Goal: Task Accomplishment & Management: Manage account settings

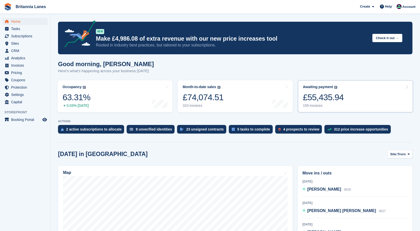
click at [328, 100] on div "£55,435.94" at bounding box center [323, 97] width 41 height 10
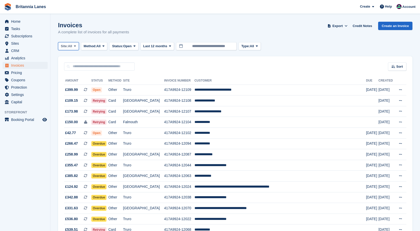
click at [64, 45] on span "Site:" at bounding box center [64, 46] width 7 height 5
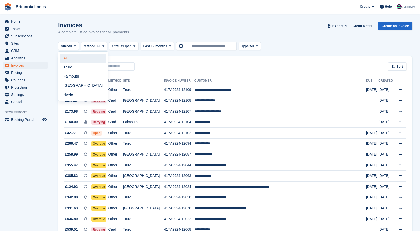
click at [68, 62] on link "All" at bounding box center [82, 57] width 45 height 9
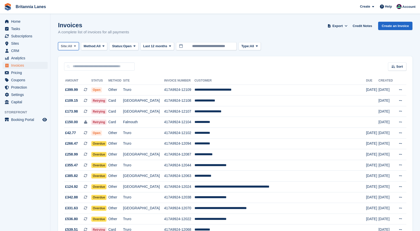
click at [68, 50] on button "Site: All" at bounding box center [68, 46] width 21 height 8
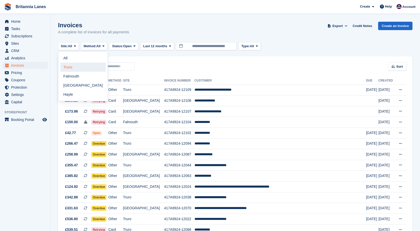
click at [67, 65] on link "Truro" at bounding box center [82, 67] width 45 height 9
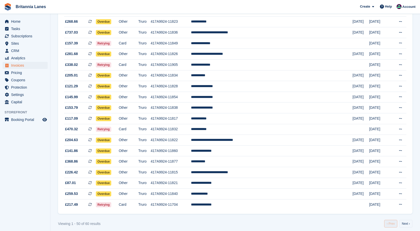
scroll to position [416, 0]
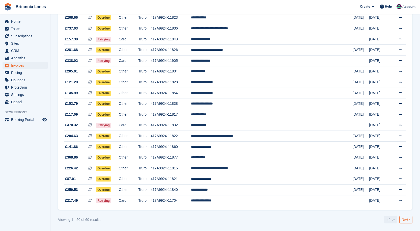
click at [408, 220] on link "Next ›" at bounding box center [405, 220] width 13 height 8
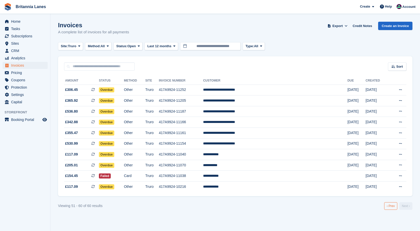
click at [389, 207] on link "‹ Prev" at bounding box center [390, 206] width 13 height 8
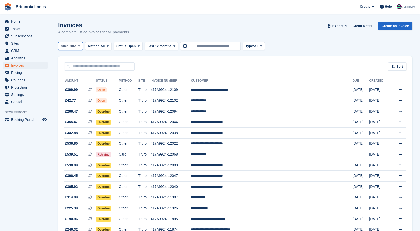
click at [73, 44] on span "Truro" at bounding box center [72, 46] width 8 height 5
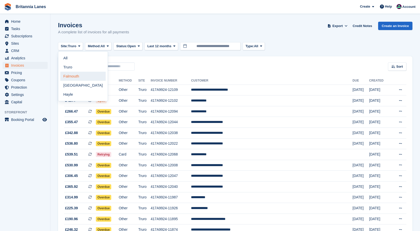
click at [74, 75] on link "Falmouth" at bounding box center [82, 76] width 45 height 9
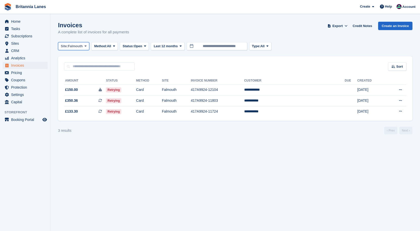
click at [68, 46] on span "Site:" at bounding box center [64, 46] width 7 height 5
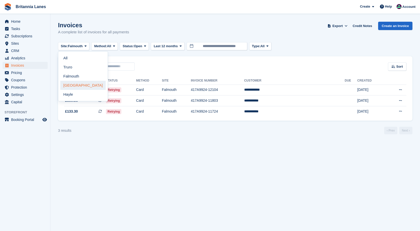
click at [72, 86] on link "[GEOGRAPHIC_DATA]" at bounding box center [82, 85] width 45 height 9
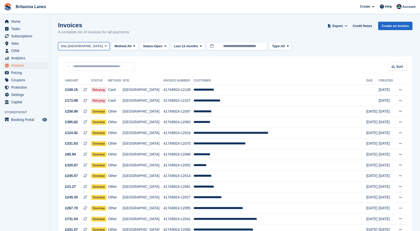
click at [74, 44] on span "[GEOGRAPHIC_DATA]" at bounding box center [85, 46] width 35 height 5
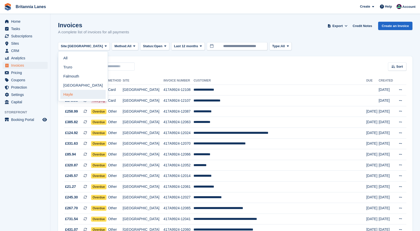
click at [71, 93] on link "Hayle" at bounding box center [82, 94] width 45 height 9
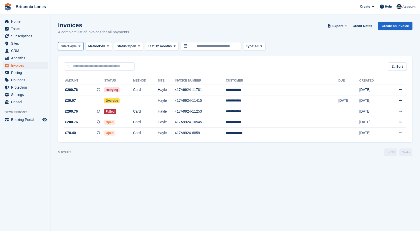
click at [76, 45] on span "Hayle" at bounding box center [72, 46] width 9 height 5
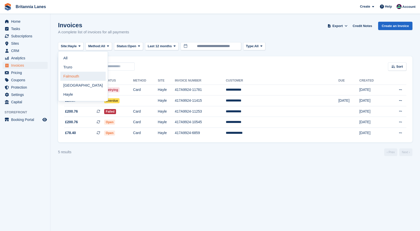
click at [71, 75] on link "Falmouth" at bounding box center [82, 76] width 45 height 9
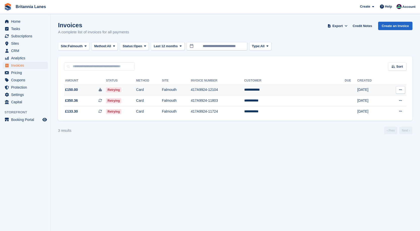
click at [300, 88] on td "**********" at bounding box center [294, 89] width 101 height 11
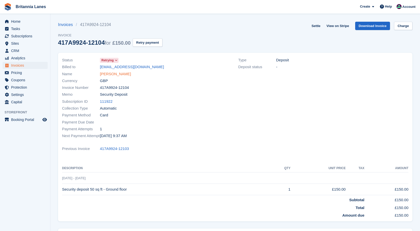
click at [115, 73] on link "Oliver Beard" at bounding box center [115, 74] width 31 height 6
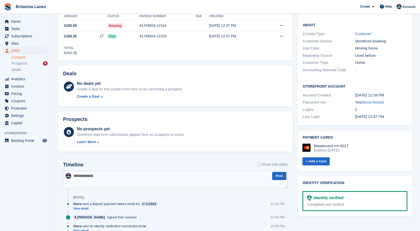
scroll to position [25, 0]
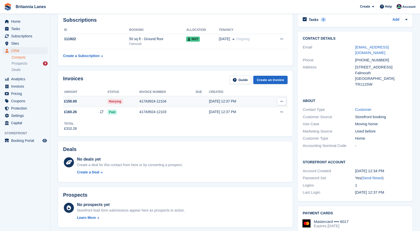
click at [157, 99] on div "417A9924-12104" at bounding box center [167, 101] width 56 height 5
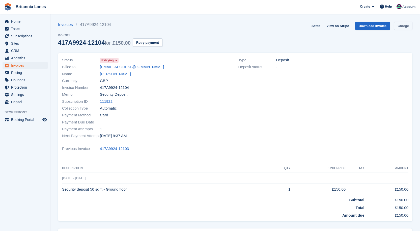
click at [403, 29] on link "Charge" at bounding box center [403, 26] width 18 height 8
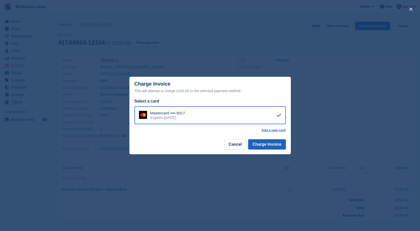
click at [265, 146] on button "Charge Invoice" at bounding box center [267, 144] width 38 height 10
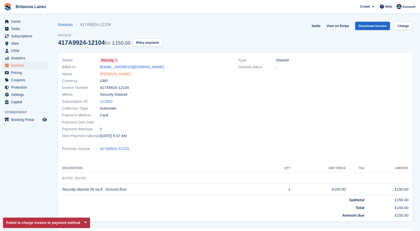
click at [115, 73] on link "Oliver Beard" at bounding box center [115, 74] width 31 height 6
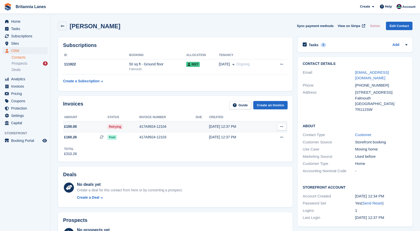
click at [158, 125] on div "417A9924-12104" at bounding box center [167, 126] width 56 height 5
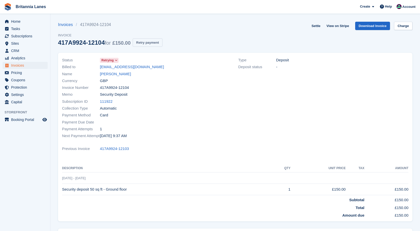
click at [138, 45] on button "Retry payment" at bounding box center [148, 42] width 30 height 8
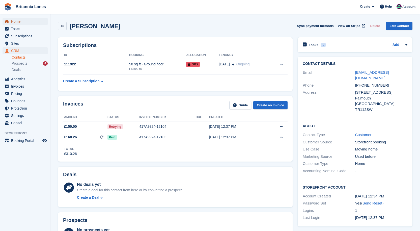
click at [16, 22] on span "Home" at bounding box center [26, 21] width 30 height 7
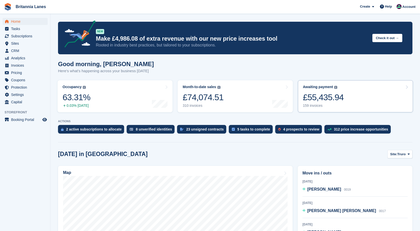
click at [350, 101] on link "Awaiting payment The total outstanding balance on all open invoices. £55,435.94…" at bounding box center [355, 96] width 115 height 32
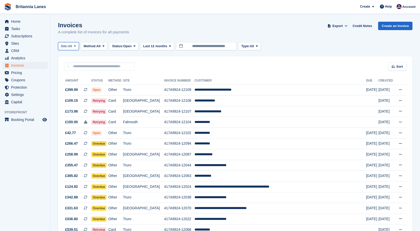
click at [71, 49] on button "Site: All" at bounding box center [68, 46] width 21 height 8
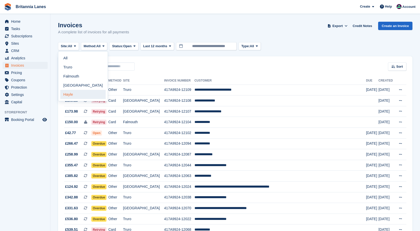
click at [68, 95] on link "Hayle" at bounding box center [82, 94] width 45 height 9
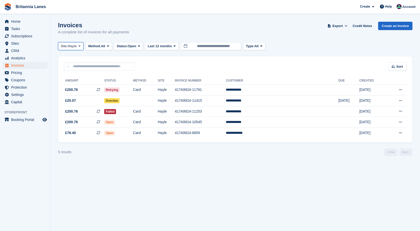
click at [73, 45] on span "Hayle" at bounding box center [72, 46] width 9 height 5
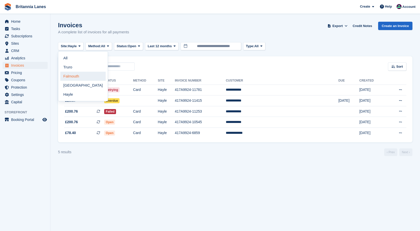
click at [79, 72] on link "Falmouth" at bounding box center [82, 76] width 45 height 9
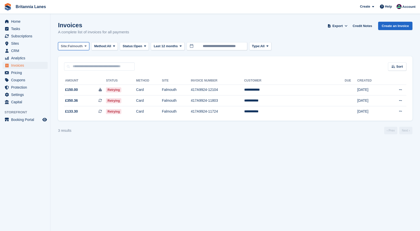
click at [70, 46] on span "Falmouth" at bounding box center [75, 46] width 15 height 5
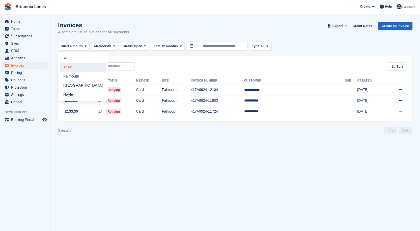
click at [71, 67] on link "Truro" at bounding box center [82, 67] width 45 height 9
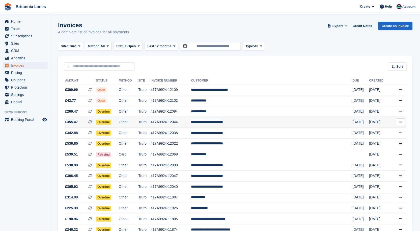
click at [246, 122] on td "**********" at bounding box center [271, 122] width 161 height 11
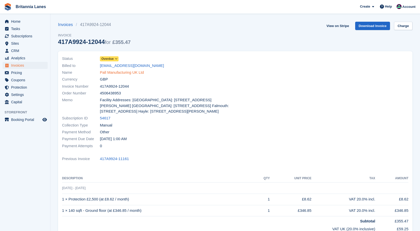
click at [125, 70] on link "Pall Manufacturing UK Ltd" at bounding box center [122, 73] width 44 height 6
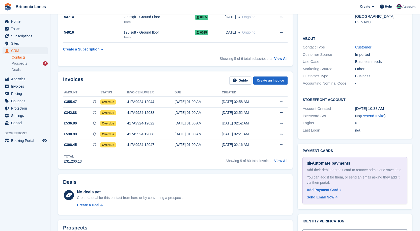
scroll to position [151, 0]
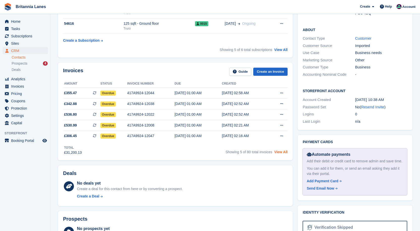
click at [277, 151] on link "View All" at bounding box center [280, 152] width 13 height 4
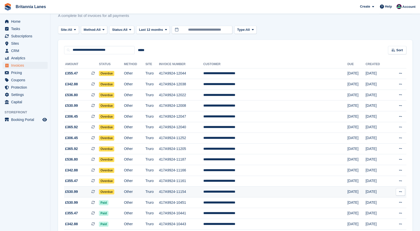
scroll to position [25, 0]
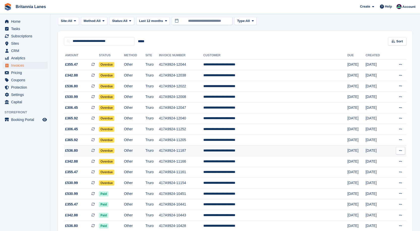
click at [203, 150] on td "417A9924-11187" at bounding box center [181, 150] width 44 height 11
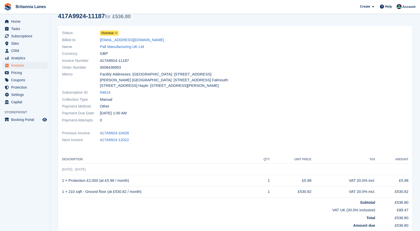
scroll to position [25, 0]
drag, startPoint x: 109, startPoint y: 34, endPoint x: 117, endPoint y: 37, distance: 8.5
click at [109, 34] on span "Overdue" at bounding box center [107, 33] width 12 height 5
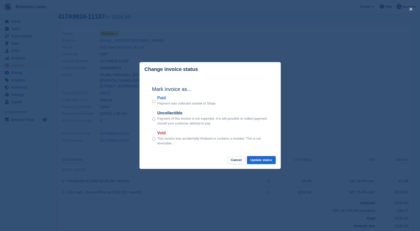
click at [164, 98] on label "Paid" at bounding box center [186, 98] width 59 height 6
click at [264, 160] on button "Update status" at bounding box center [261, 160] width 29 height 8
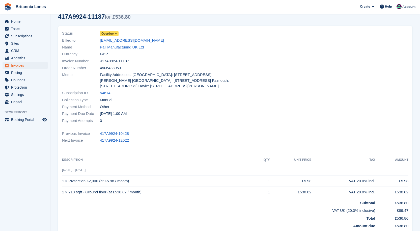
scroll to position [0, 0]
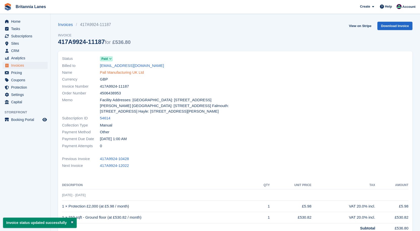
click at [134, 73] on link "Pall Manufacturing UK Ltd" at bounding box center [122, 73] width 44 height 6
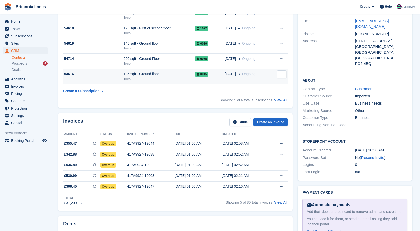
scroll to position [202, 0]
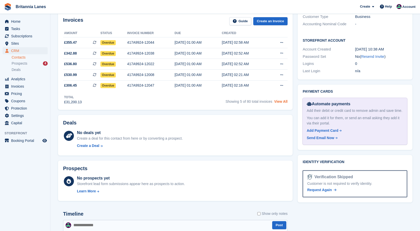
click at [280, 102] on link "View All" at bounding box center [280, 101] width 13 height 4
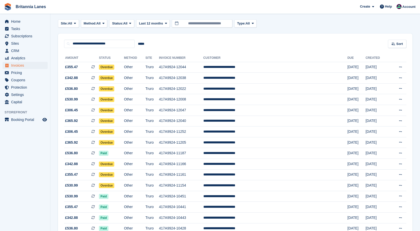
scroll to position [76, 0]
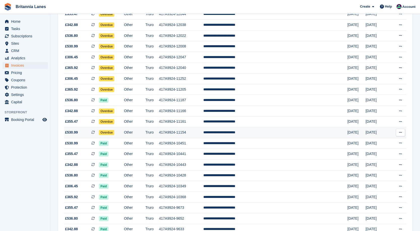
click at [199, 130] on td "417A9924-11154" at bounding box center [181, 132] width 44 height 11
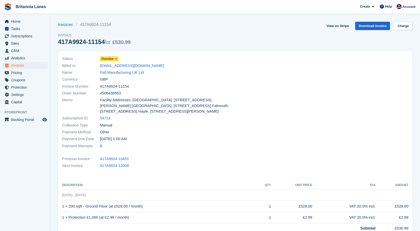
click at [112, 59] on span "Overdue" at bounding box center [107, 58] width 12 height 5
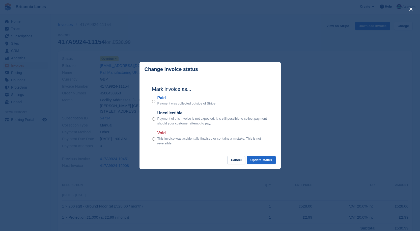
click at [162, 98] on label "Paid" at bounding box center [186, 98] width 59 height 6
click at [259, 160] on button "Update status" at bounding box center [261, 160] width 29 height 8
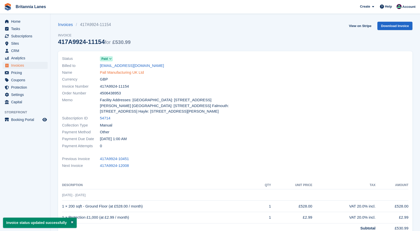
click at [140, 70] on link "Pall Manufacturing UK Ltd" at bounding box center [122, 73] width 44 height 6
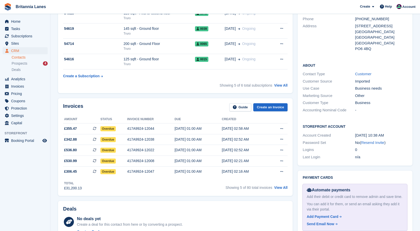
scroll to position [151, 0]
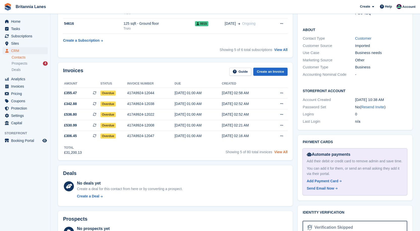
click at [281, 150] on link "View All" at bounding box center [280, 152] width 13 height 4
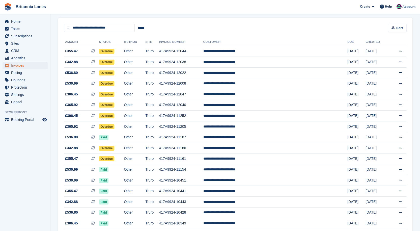
scroll to position [50, 0]
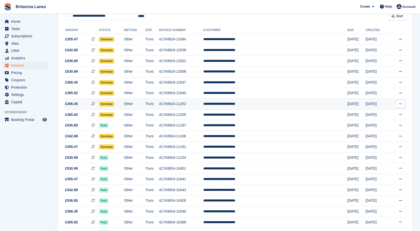
click at [198, 103] on td "417A9924-11252" at bounding box center [181, 104] width 44 height 11
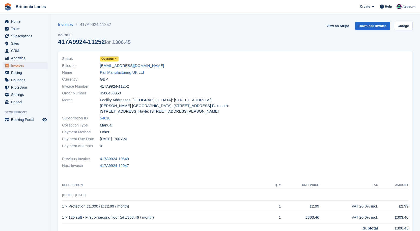
click at [117, 56] on link "Overdue" at bounding box center [109, 59] width 19 height 6
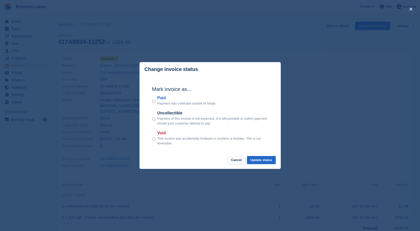
click at [159, 100] on label "Paid" at bounding box center [186, 98] width 59 height 6
click at [257, 162] on button "Update status" at bounding box center [261, 160] width 29 height 8
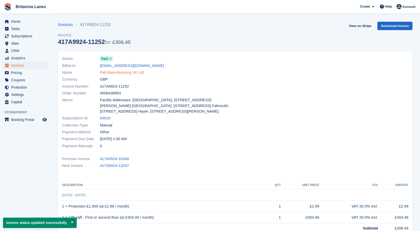
click at [116, 70] on link "Pall Manufacturing UK Ltd" at bounding box center [122, 73] width 44 height 6
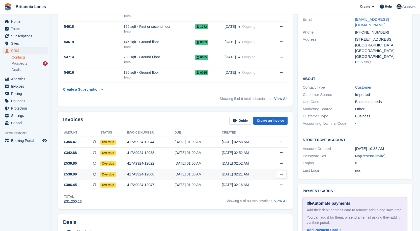
scroll to position [177, 0]
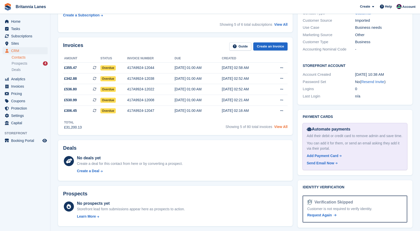
click at [282, 127] on link "View All" at bounding box center [280, 127] width 13 height 4
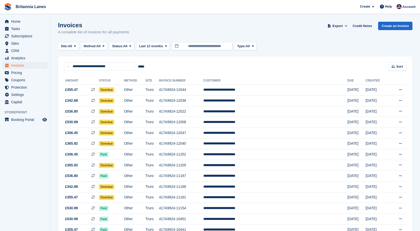
scroll to position [25, 0]
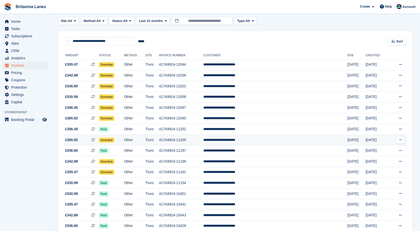
click at [190, 138] on td "417A9924-11205" at bounding box center [181, 139] width 44 height 11
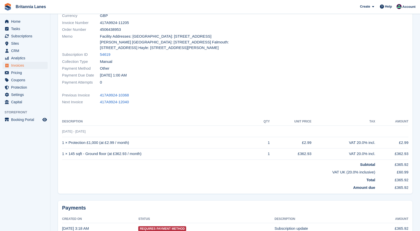
scroll to position [25, 0]
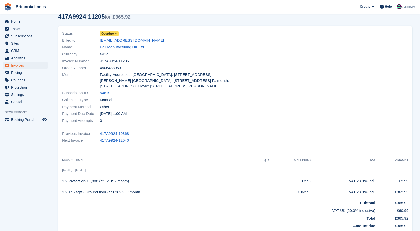
click at [115, 34] on icon at bounding box center [116, 33] width 3 height 3
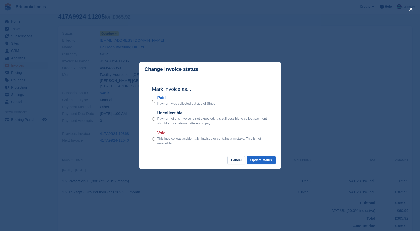
click at [162, 95] on label "Paid" at bounding box center [186, 98] width 59 height 6
click at [262, 159] on button "Update status" at bounding box center [261, 160] width 29 height 8
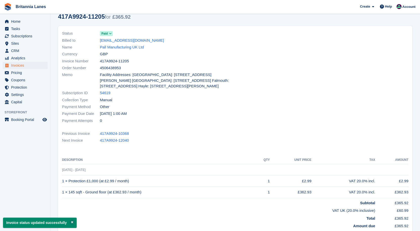
scroll to position [0, 0]
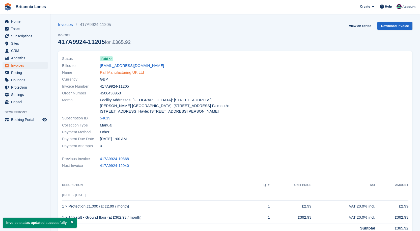
click at [139, 74] on link "Pall Manufacturing UK Ltd" at bounding box center [122, 73] width 44 height 6
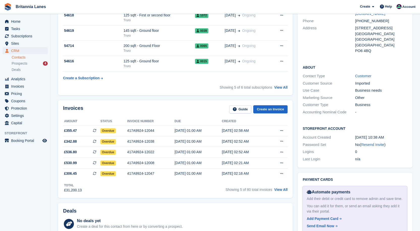
scroll to position [151, 0]
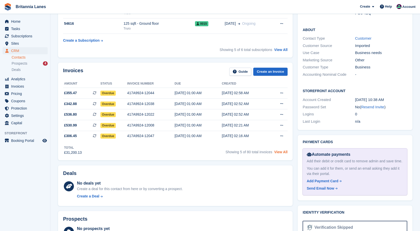
click at [280, 151] on link "View All" at bounding box center [280, 152] width 13 height 4
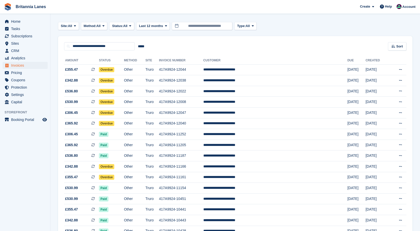
scroll to position [50, 0]
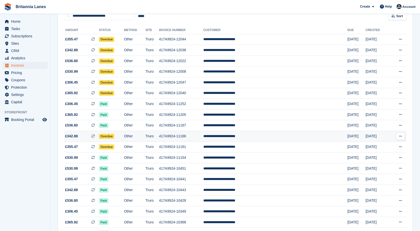
click at [203, 136] on td "417A9924-11166" at bounding box center [181, 136] width 44 height 11
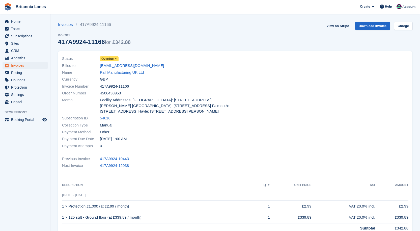
click at [107, 61] on span "Overdue" at bounding box center [107, 58] width 12 height 5
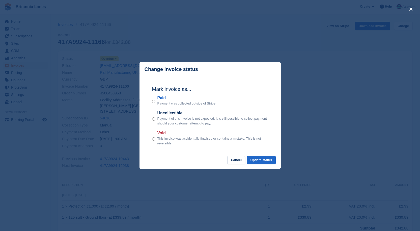
click at [164, 98] on label "Paid" at bounding box center [186, 98] width 59 height 6
click at [272, 161] on button "Update status" at bounding box center [261, 160] width 29 height 8
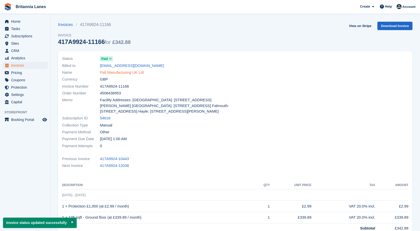
click at [133, 72] on link "Pall Manufacturing UK Ltd" at bounding box center [122, 73] width 44 height 6
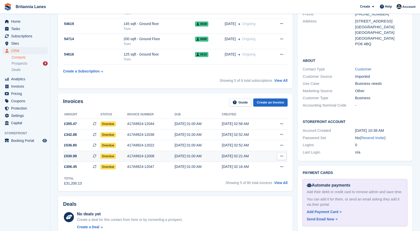
scroll to position [126, 0]
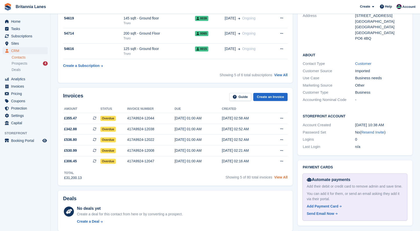
click at [278, 178] on link "View All" at bounding box center [280, 177] width 13 height 4
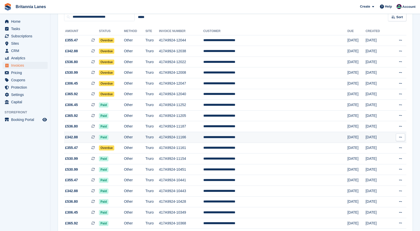
scroll to position [50, 0]
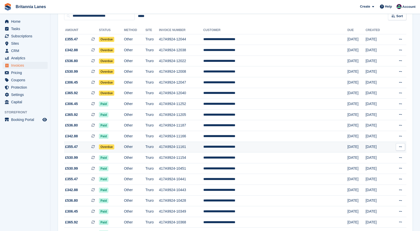
click at [145, 145] on td "Other" at bounding box center [134, 146] width 21 height 11
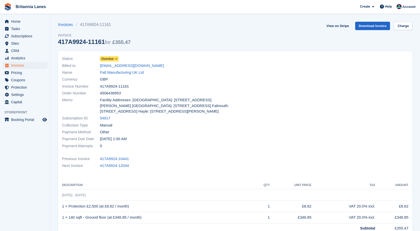
click at [113, 58] on span "Overdue" at bounding box center [109, 58] width 19 height 5
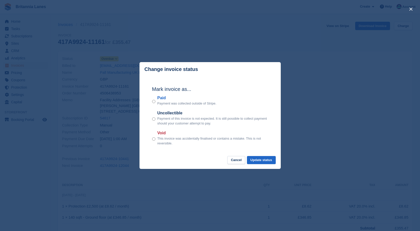
click at [164, 98] on label "Paid" at bounding box center [186, 98] width 59 height 6
click at [263, 158] on button "Update status" at bounding box center [261, 160] width 29 height 8
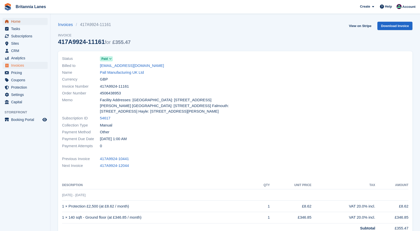
drag, startPoint x: 14, startPoint y: 21, endPoint x: 42, endPoint y: 21, distance: 28.2
click at [14, 21] on span "Home" at bounding box center [26, 21] width 30 height 7
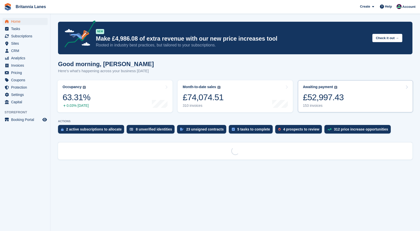
click at [320, 98] on div "£52,997.43" at bounding box center [323, 97] width 41 height 10
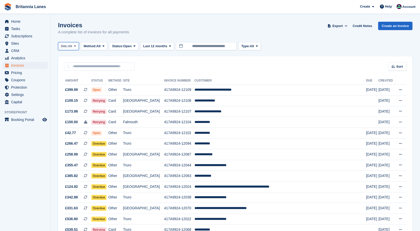
click at [64, 44] on span "Site:" at bounding box center [64, 46] width 7 height 5
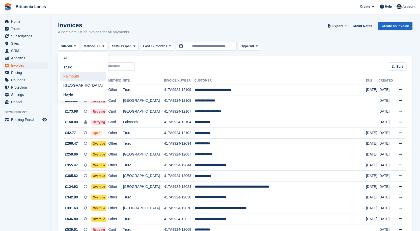
click at [92, 77] on link "Falmouth" at bounding box center [82, 76] width 45 height 9
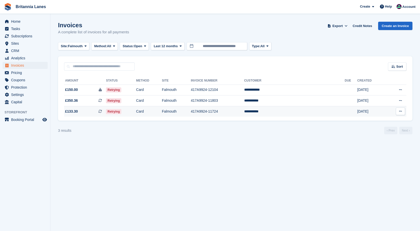
click at [286, 108] on td "**********" at bounding box center [294, 111] width 101 height 11
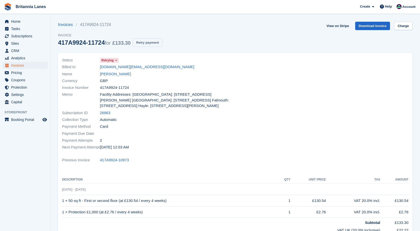
click at [145, 42] on button "Retry payment" at bounding box center [148, 42] width 30 height 8
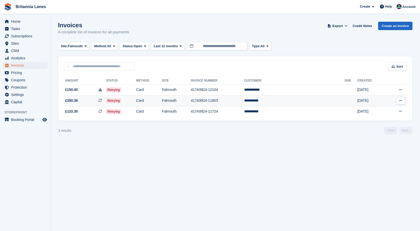
click at [288, 102] on td "**********" at bounding box center [294, 100] width 101 height 11
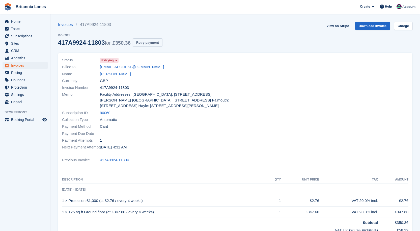
click at [147, 44] on button "Retry payment" at bounding box center [148, 42] width 30 height 8
click at [145, 42] on button "Retry payment" at bounding box center [148, 42] width 30 height 8
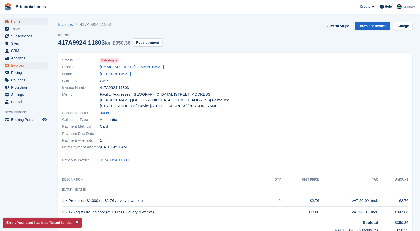
click at [19, 20] on span "Home" at bounding box center [26, 21] width 30 height 7
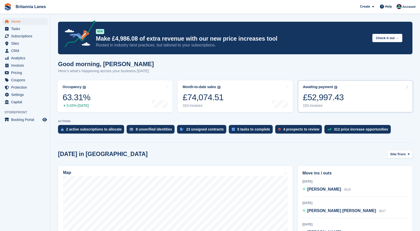
click at [327, 85] on div "Awaiting payment" at bounding box center [318, 87] width 30 height 4
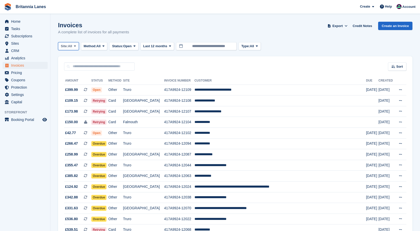
click at [72, 47] on span "All" at bounding box center [70, 46] width 4 height 5
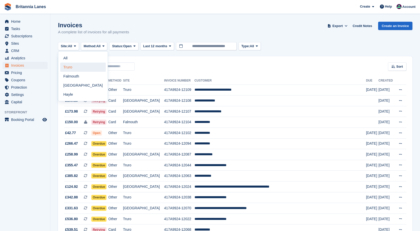
click at [89, 66] on link "Truro" at bounding box center [82, 67] width 45 height 9
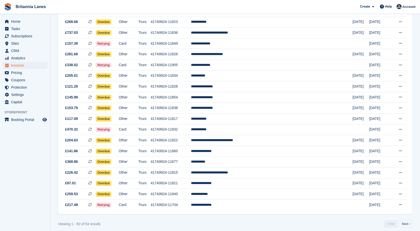
scroll to position [416, 0]
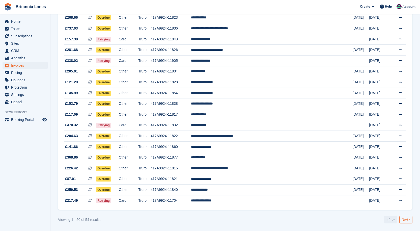
click at [403, 219] on link "Next ›" at bounding box center [405, 220] width 13 height 8
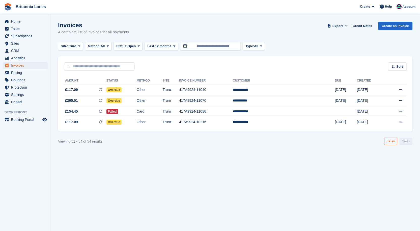
click at [390, 143] on link "‹ Prev" at bounding box center [390, 141] width 13 height 8
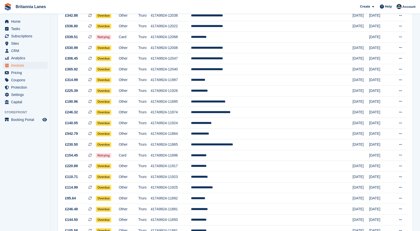
scroll to position [126, 0]
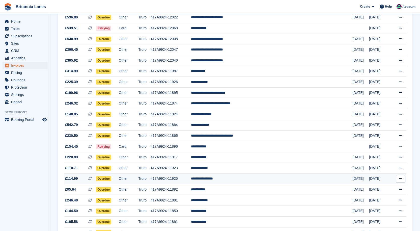
click at [245, 179] on td "**********" at bounding box center [271, 178] width 161 height 11
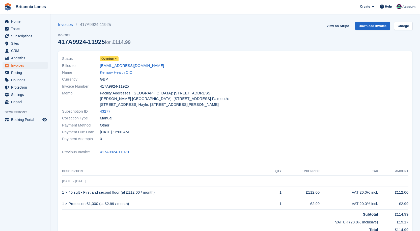
click at [110, 59] on span "Overdue" at bounding box center [107, 58] width 12 height 5
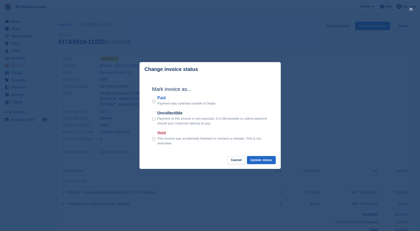
click at [161, 97] on label "Paid" at bounding box center [186, 98] width 59 height 6
click at [266, 158] on button "Update status" at bounding box center [261, 160] width 29 height 8
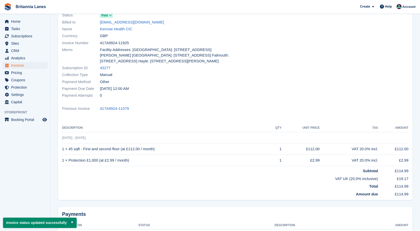
scroll to position [76, 0]
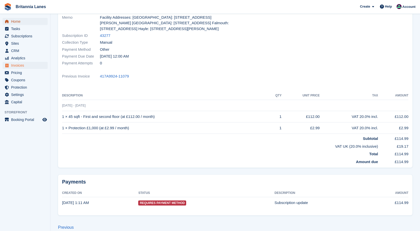
click at [18, 25] on span "Home" at bounding box center [26, 21] width 30 height 7
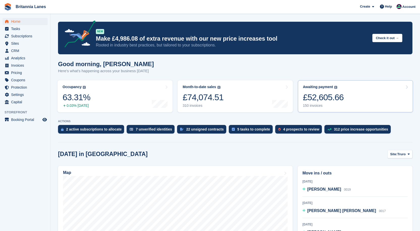
click at [319, 102] on div "£52,605.66" at bounding box center [323, 97] width 41 height 10
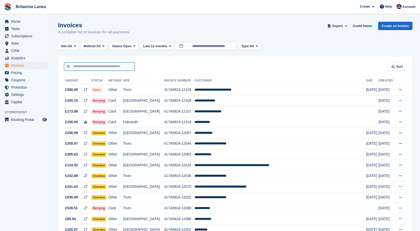
click at [78, 67] on input "text" at bounding box center [99, 66] width 71 height 8
type input "*******"
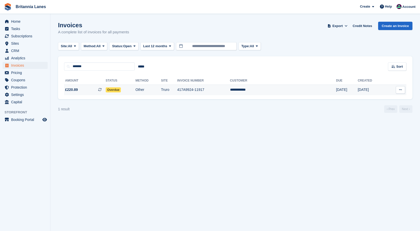
click at [212, 89] on td "417A9924-11917" at bounding box center [203, 89] width 53 height 11
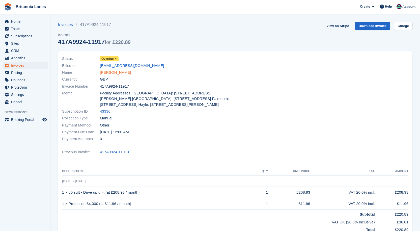
click at [113, 72] on link "[PERSON_NAME]" at bounding box center [115, 73] width 31 height 6
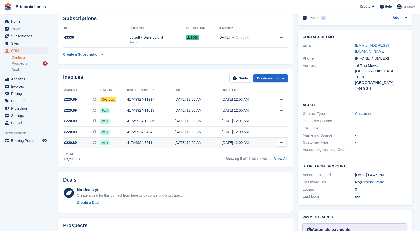
scroll to position [76, 0]
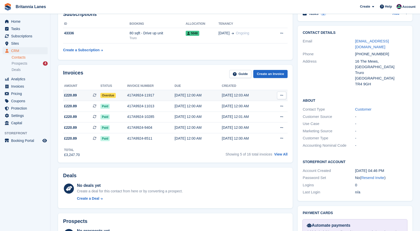
click at [225, 95] on div "01 Oct, 12:03 AM" at bounding box center [245, 95] width 47 height 5
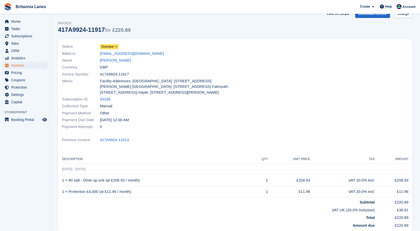
scroll to position [7, 0]
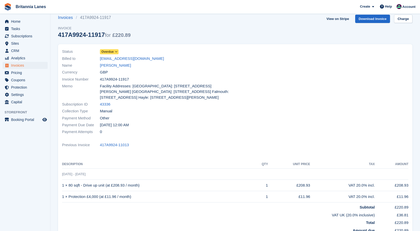
click at [111, 54] on span "Overdue" at bounding box center [107, 51] width 12 height 5
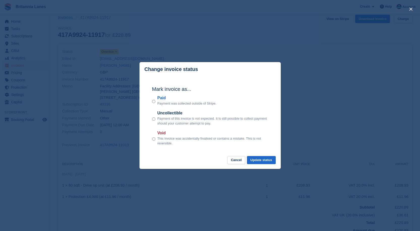
click at [156, 98] on div "Paid Payment was collected outside of Stripe." at bounding box center [210, 100] width 116 height 11
click at [160, 99] on label "Paid" at bounding box center [186, 98] width 59 height 6
drag, startPoint x: 271, startPoint y: 159, endPoint x: 273, endPoint y: 154, distance: 5.8
click at [270, 159] on button "Update status" at bounding box center [261, 160] width 29 height 8
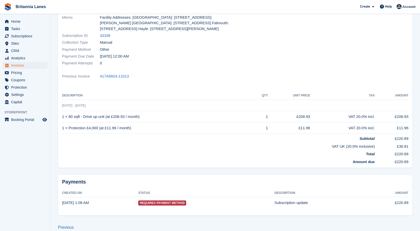
scroll to position [0, 0]
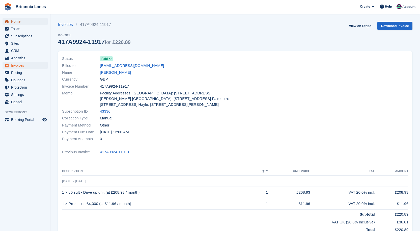
click at [8, 20] on icon "menu" at bounding box center [7, 22] width 4 height 4
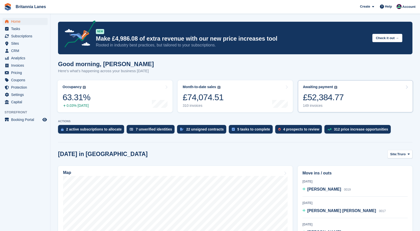
click at [332, 105] on div "149 invoices" at bounding box center [323, 105] width 41 height 4
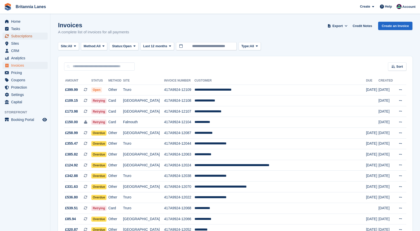
click at [16, 35] on span "Subscriptions" at bounding box center [26, 36] width 30 height 7
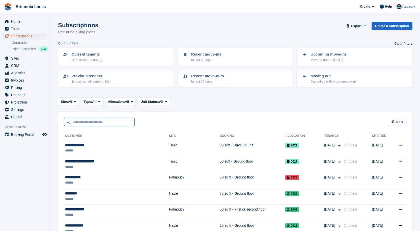
click at [82, 121] on input "text" at bounding box center [99, 122] width 71 height 8
click at [29, 19] on span "Home" at bounding box center [26, 21] width 30 height 7
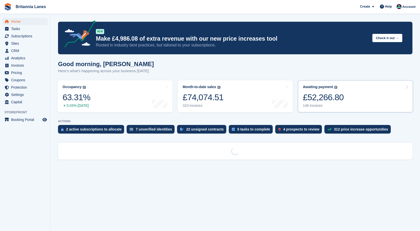
click at [311, 102] on div "£52,266.80" at bounding box center [323, 97] width 41 height 10
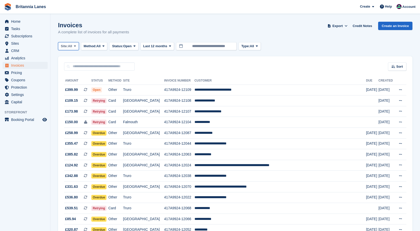
click at [70, 46] on span "All" at bounding box center [70, 46] width 4 height 5
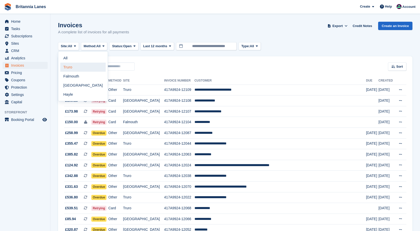
click at [72, 64] on link "Truro" at bounding box center [82, 67] width 45 height 9
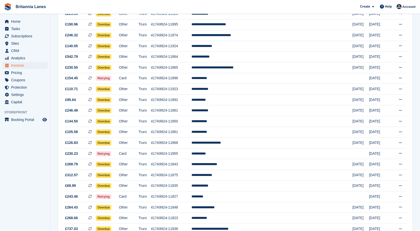
scroll to position [177, 0]
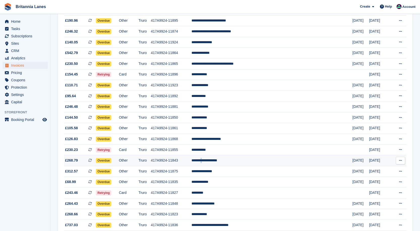
click at [243, 158] on td "**********" at bounding box center [271, 160] width 161 height 11
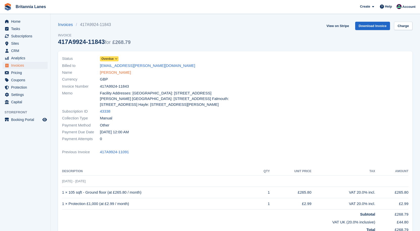
click at [122, 73] on link "[PERSON_NAME]" at bounding box center [115, 73] width 31 height 6
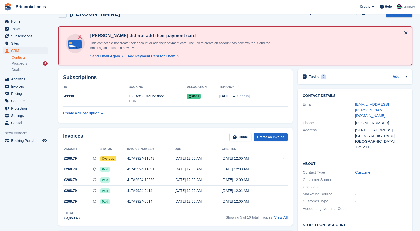
scroll to position [25, 0]
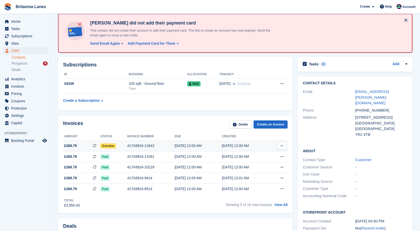
click at [109, 144] on span "Overdue" at bounding box center [107, 145] width 15 height 5
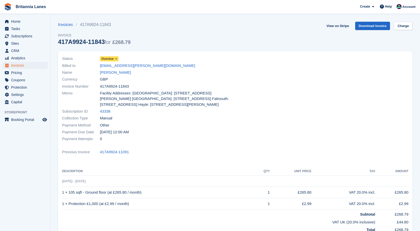
click at [112, 55] on div "Status Overdue" at bounding box center [147, 58] width 170 height 7
click at [109, 58] on span "Overdue" at bounding box center [107, 58] width 12 height 5
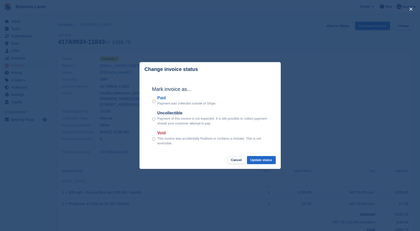
click at [160, 98] on label "Paid" at bounding box center [186, 98] width 59 height 6
click at [267, 161] on button "Update status" at bounding box center [261, 160] width 29 height 8
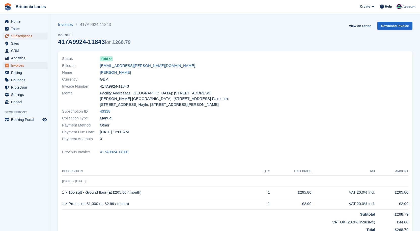
drag, startPoint x: 21, startPoint y: 35, endPoint x: 24, endPoint y: 35, distance: 3.5
click at [21, 35] on span "Subscriptions" at bounding box center [26, 36] width 30 height 7
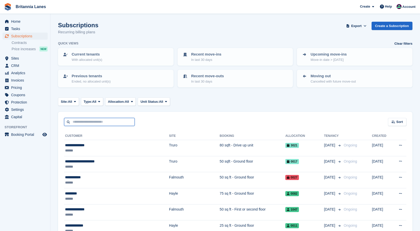
click at [108, 121] on input "text" at bounding box center [99, 122] width 71 height 8
type input "******"
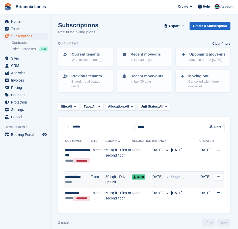
click at [87, 177] on div "**********" at bounding box center [77, 176] width 25 height 5
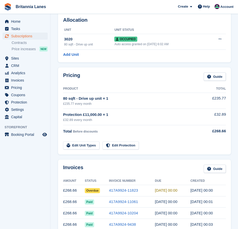
scroll to position [50, 0]
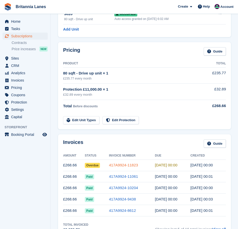
click at [129, 165] on link "417A9924-11823" at bounding box center [123, 165] width 29 height 4
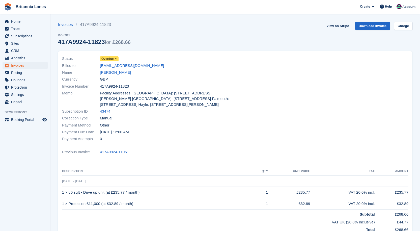
click at [105, 58] on span "Overdue" at bounding box center [107, 58] width 12 height 5
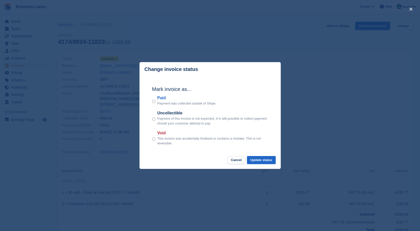
click at [159, 95] on label "Paid" at bounding box center [186, 98] width 59 height 6
click at [159, 97] on label "Paid" at bounding box center [186, 98] width 59 height 6
click at [238, 159] on button "Update status" at bounding box center [261, 160] width 29 height 8
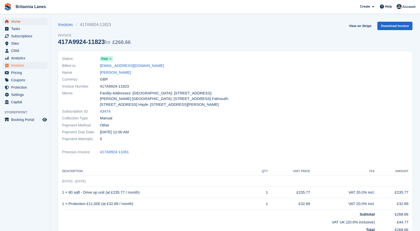
drag, startPoint x: 20, startPoint y: 25, endPoint x: 53, endPoint y: 28, distance: 33.5
click at [20, 25] on span "Home" at bounding box center [26, 21] width 30 height 7
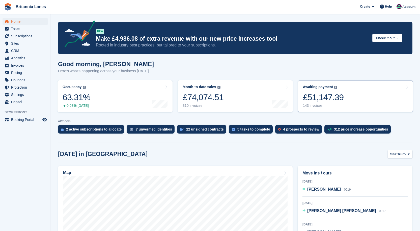
click at [344, 90] on link "Awaiting payment The total outstanding balance on all open invoices. £51,147.39…" at bounding box center [355, 96] width 115 height 32
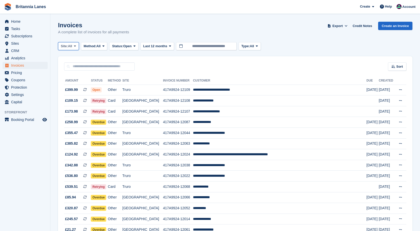
click at [75, 46] on icon at bounding box center [75, 45] width 2 height 3
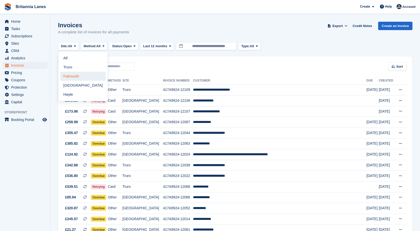
click at [74, 76] on link "Falmouth" at bounding box center [82, 76] width 45 height 9
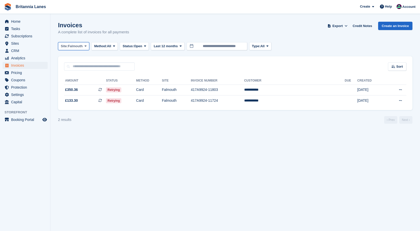
click at [76, 43] on button "Site: [GEOGRAPHIC_DATA]" at bounding box center [73, 46] width 31 height 8
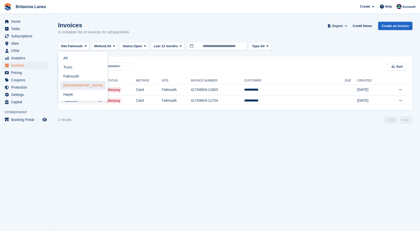
click at [72, 86] on link "[GEOGRAPHIC_DATA]" at bounding box center [82, 85] width 45 height 9
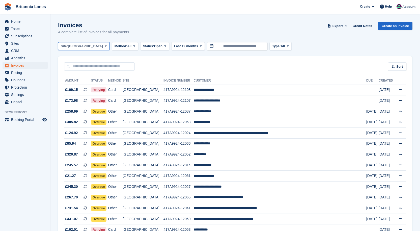
click at [70, 47] on span "[GEOGRAPHIC_DATA]" at bounding box center [85, 46] width 35 height 5
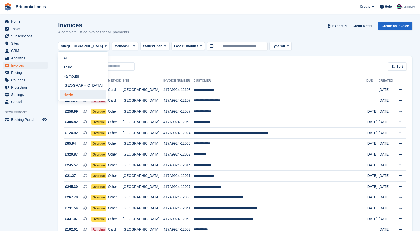
click at [84, 94] on link "Hayle" at bounding box center [82, 94] width 45 height 9
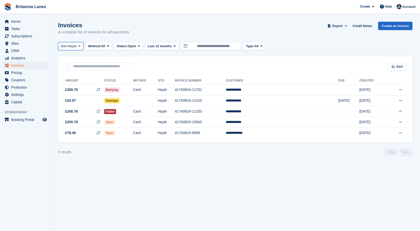
click at [69, 46] on span "Hayle" at bounding box center [72, 46] width 9 height 5
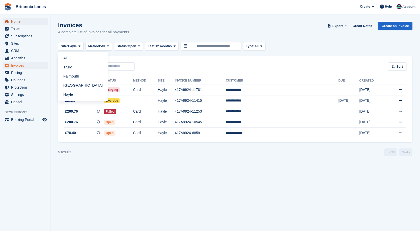
click at [22, 20] on span "Home" at bounding box center [26, 21] width 30 height 7
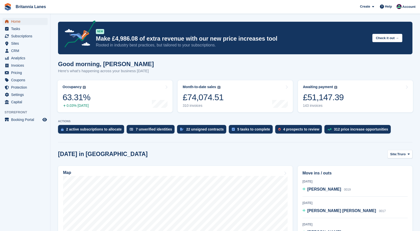
click at [15, 18] on span "Home" at bounding box center [26, 21] width 30 height 7
click at [32, 34] on span "Subscriptions" at bounding box center [26, 36] width 30 height 7
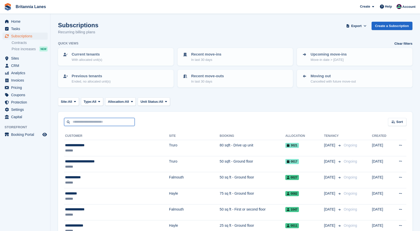
click at [71, 123] on input "text" at bounding box center [99, 122] width 71 height 8
type input "******"
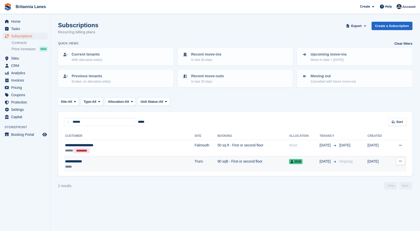
click at [79, 163] on div "**********" at bounding box center [106, 161] width 83 height 5
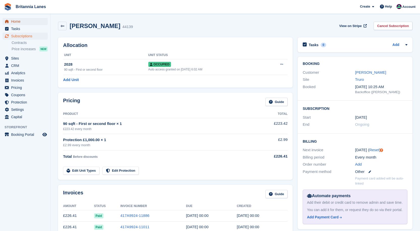
click at [33, 21] on span "Home" at bounding box center [26, 21] width 30 height 7
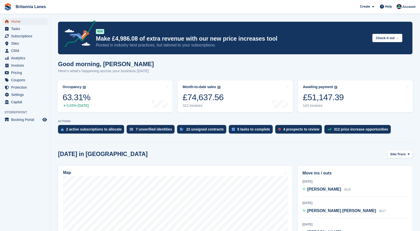
click at [13, 23] on span "Home" at bounding box center [26, 21] width 30 height 7
click at [16, 23] on span "Home" at bounding box center [26, 21] width 30 height 7
click at [336, 92] on div "£51,147.39" at bounding box center [323, 97] width 41 height 10
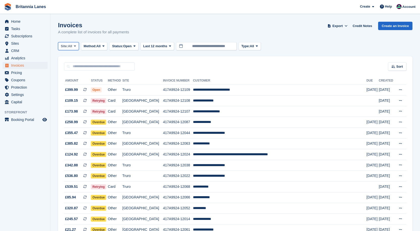
click at [71, 44] on span "All" at bounding box center [70, 46] width 4 height 5
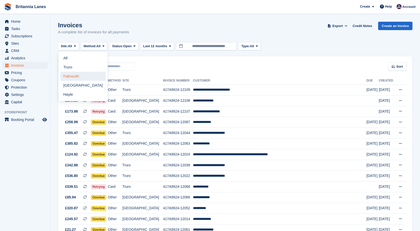
click at [80, 75] on link "Falmouth" at bounding box center [82, 76] width 45 height 9
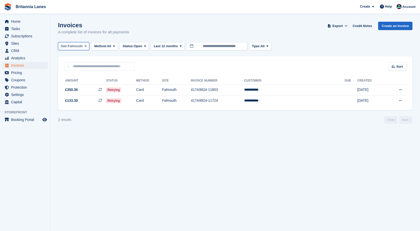
click at [71, 44] on span "Falmouth" at bounding box center [75, 46] width 15 height 5
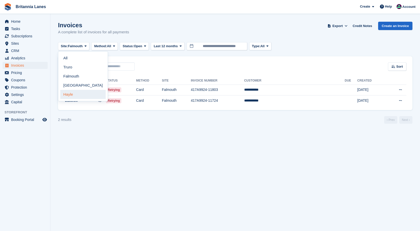
click at [67, 97] on link "Hayle" at bounding box center [82, 94] width 45 height 9
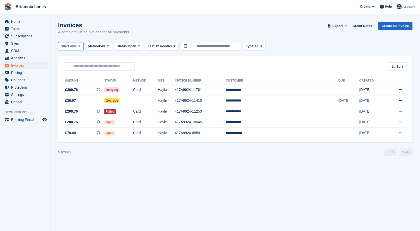
click at [77, 47] on span "Hayle" at bounding box center [72, 46] width 9 height 5
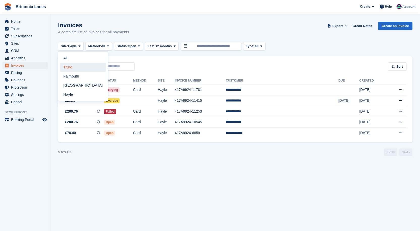
click at [76, 65] on link "Truro" at bounding box center [82, 67] width 45 height 9
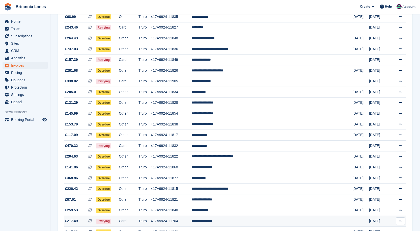
scroll to position [319, 0]
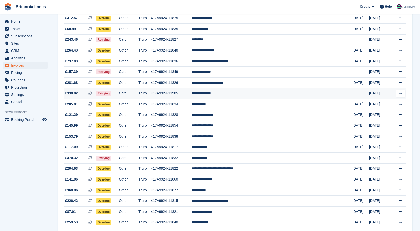
click at [244, 92] on td "**********" at bounding box center [271, 93] width 161 height 11
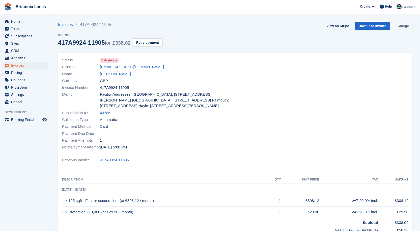
click at [407, 25] on link "Charge" at bounding box center [403, 26] width 18 height 8
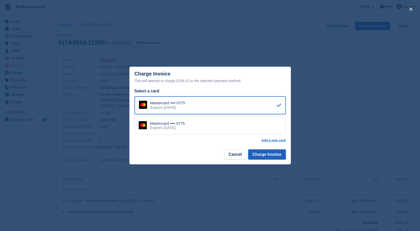
click at [271, 158] on button "Charge Invoice" at bounding box center [267, 154] width 38 height 10
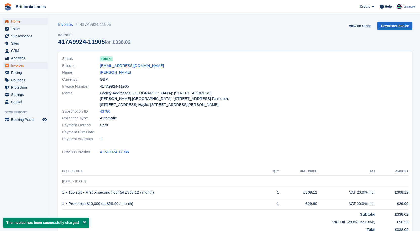
click at [23, 21] on span "Home" at bounding box center [26, 21] width 30 height 7
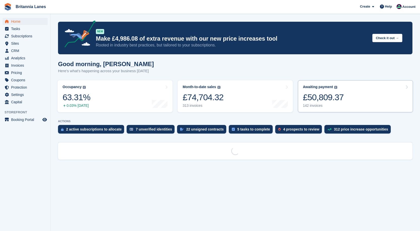
click at [354, 98] on link "Awaiting payment The total outstanding balance on all open invoices. £50,809.37…" at bounding box center [355, 96] width 115 height 32
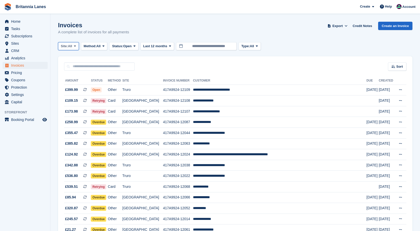
click at [63, 44] on span "Site:" at bounding box center [64, 46] width 7 height 5
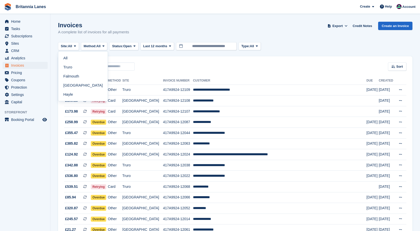
drag, startPoint x: 65, startPoint y: 70, endPoint x: 69, endPoint y: 70, distance: 3.9
click at [65, 70] on link "Truro" at bounding box center [82, 67] width 45 height 9
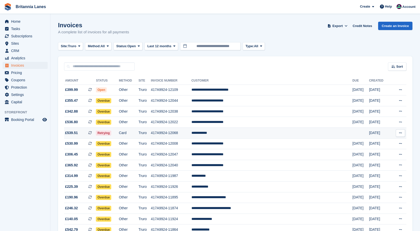
click at [246, 136] on td "**********" at bounding box center [271, 133] width 161 height 11
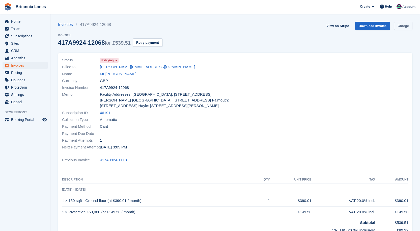
click at [407, 24] on link "Charge" at bounding box center [403, 26] width 18 height 8
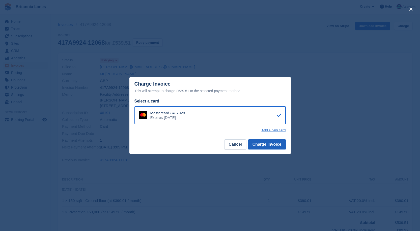
click at [268, 145] on button "Charge Invoice" at bounding box center [267, 144] width 38 height 10
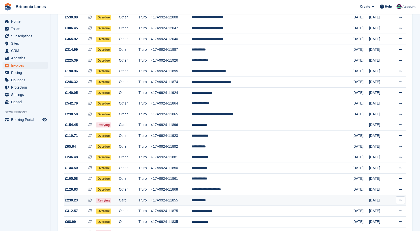
scroll to position [151, 0]
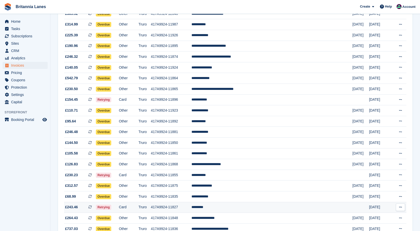
click at [239, 206] on td "*********" at bounding box center [271, 207] width 161 height 11
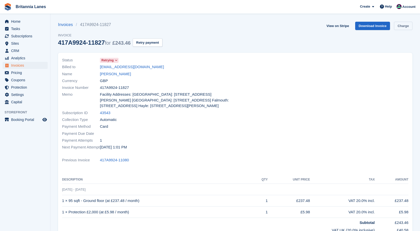
click at [405, 24] on link "Charge" at bounding box center [403, 26] width 18 height 8
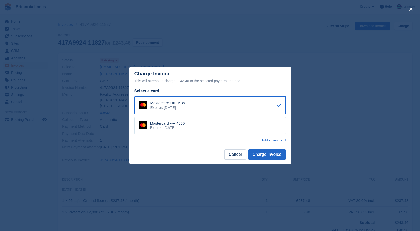
click at [204, 126] on div "Mastercard •••• 4560 Expires [DATE]" at bounding box center [209, 126] width 151 height 18
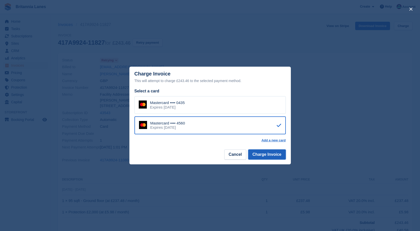
click at [266, 154] on button "Charge Invoice" at bounding box center [267, 154] width 38 height 10
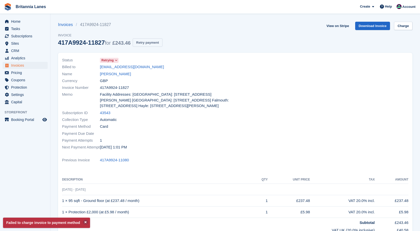
click at [149, 40] on button "Retry payment" at bounding box center [148, 42] width 30 height 8
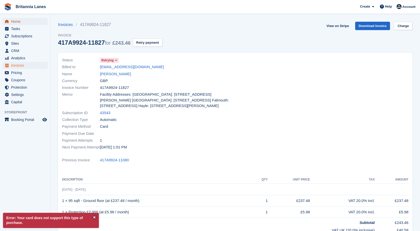
click at [13, 20] on span "Home" at bounding box center [26, 21] width 30 height 7
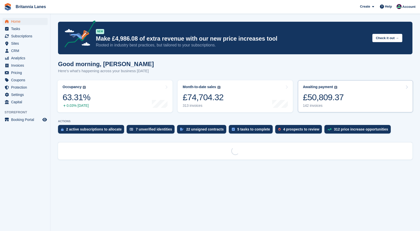
click at [352, 94] on link "Awaiting payment The total outstanding balance on all open invoices. £50,809.37…" at bounding box center [355, 96] width 115 height 32
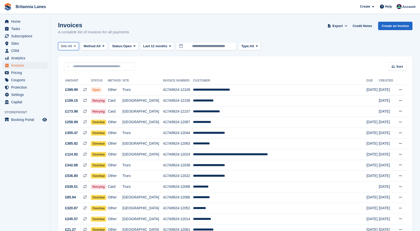
click at [71, 45] on span "All" at bounding box center [70, 46] width 4 height 5
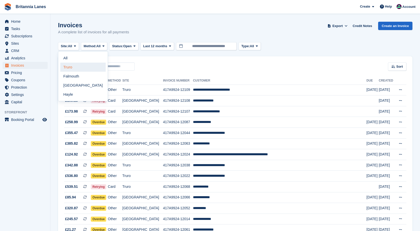
click at [70, 65] on link "Truro" at bounding box center [82, 67] width 45 height 9
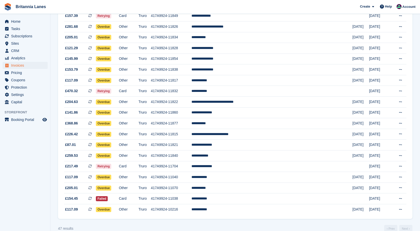
scroll to position [378, 0]
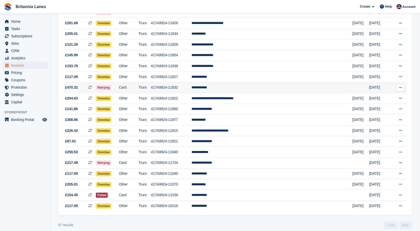
click at [249, 86] on td "**********" at bounding box center [271, 87] width 161 height 11
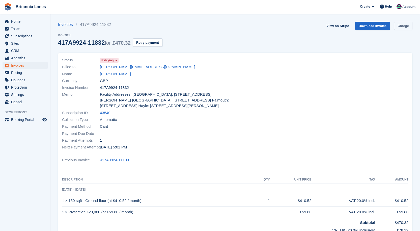
click at [400, 27] on link "Charge" at bounding box center [403, 26] width 18 height 8
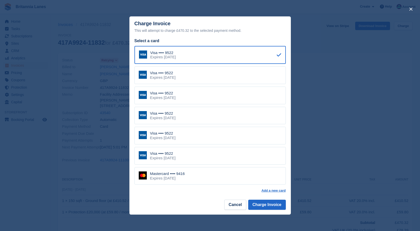
click at [185, 176] on div "Expires September 2028" at bounding box center [167, 178] width 35 height 5
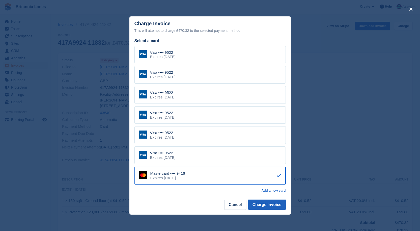
click at [273, 203] on button "Charge Invoice" at bounding box center [267, 205] width 38 height 10
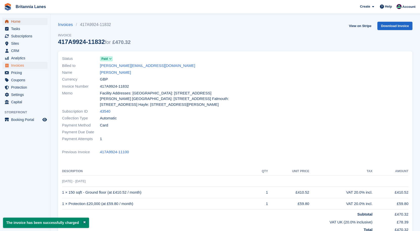
click at [23, 22] on span "Home" at bounding box center [26, 21] width 30 height 7
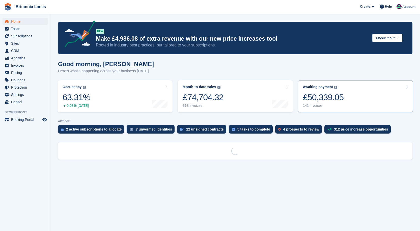
click at [325, 90] on div "Awaiting payment The total outstanding balance on all open invoices. £50,339.05…" at bounding box center [323, 96] width 41 height 23
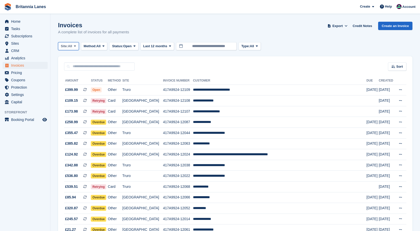
click at [74, 46] on span at bounding box center [75, 46] width 4 height 4
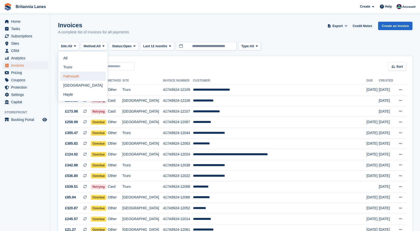
click at [68, 77] on link "Falmouth" at bounding box center [82, 76] width 45 height 9
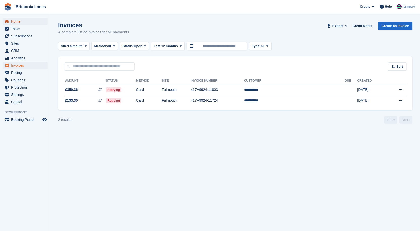
click at [13, 24] on span "Home" at bounding box center [26, 21] width 30 height 7
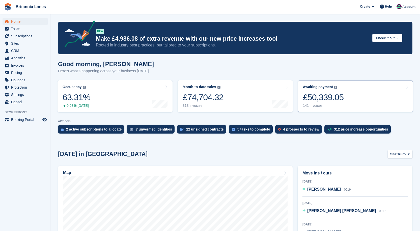
click at [338, 92] on div "£50,339.05" at bounding box center [323, 97] width 41 height 10
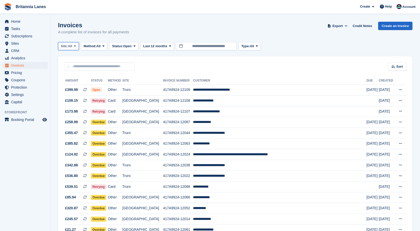
click at [69, 46] on span "All" at bounding box center [70, 46] width 4 height 5
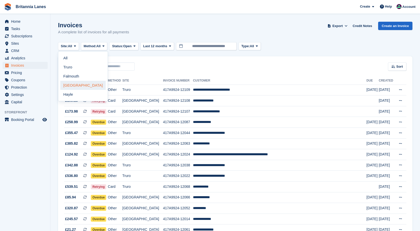
click at [68, 84] on link "[GEOGRAPHIC_DATA]" at bounding box center [82, 85] width 45 height 9
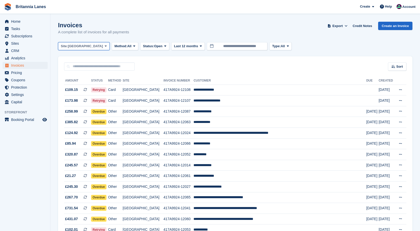
click at [77, 45] on span "[GEOGRAPHIC_DATA]" at bounding box center [85, 46] width 35 height 5
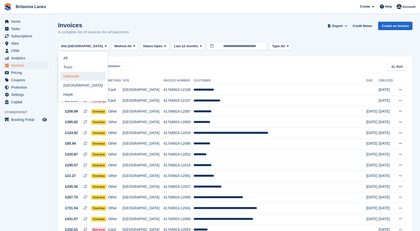
click at [75, 77] on link "Falmouth" at bounding box center [82, 76] width 45 height 9
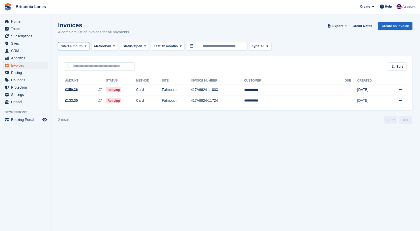
drag, startPoint x: 77, startPoint y: 48, endPoint x: 75, endPoint y: 59, distance: 11.2
click at [77, 48] on span "Falmouth" at bounding box center [75, 46] width 15 height 5
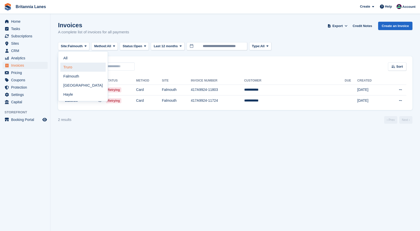
click at [69, 68] on link "Truro" at bounding box center [82, 67] width 45 height 9
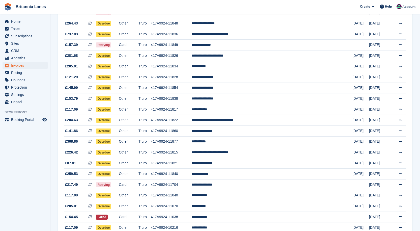
scroll to position [373, 0]
